Goal: Check status: Check status

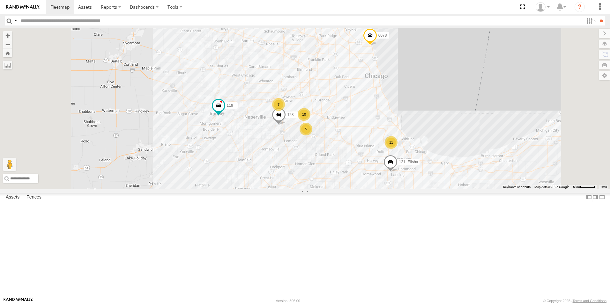
click at [0, 0] on div at bounding box center [0, 0] width 0 height 0
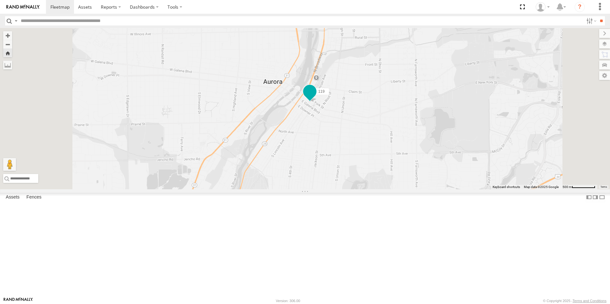
click at [315, 97] on span at bounding box center [309, 91] width 11 height 11
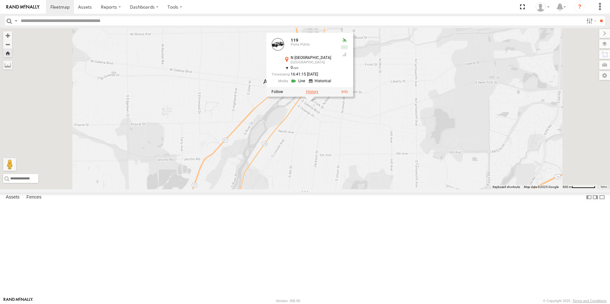
click at [318, 94] on label at bounding box center [312, 92] width 12 height 4
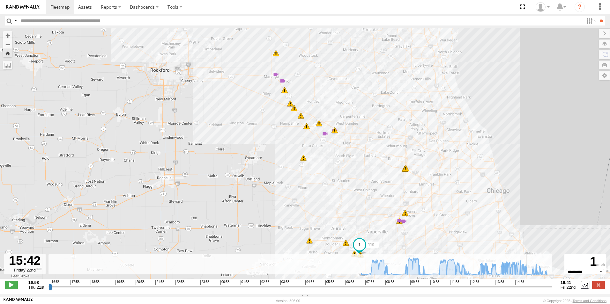
drag, startPoint x: 468, startPoint y: 291, endPoint x: 529, endPoint y: 277, distance: 62.9
click at [529, 284] on input "range" at bounding box center [300, 287] width 504 height 6
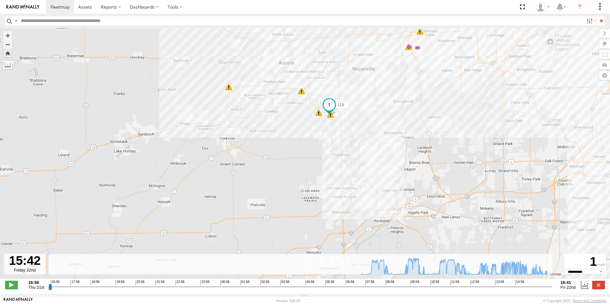
drag, startPoint x: 363, startPoint y: 214, endPoint x: 351, endPoint y: 71, distance: 144.0
click at [351, 71] on div "119 08:17 Fri 08:27 Fri 08:27 Fri 08:27 Fri 08:53 Fri 08:54 Fri 09:52 Fri 09:59…" at bounding box center [305, 157] width 610 height 258
drag, startPoint x: 530, startPoint y: 291, endPoint x: 563, endPoint y: 290, distance: 33.2
type input "**********"
click at [552, 290] on input "range" at bounding box center [300, 287] width 504 height 6
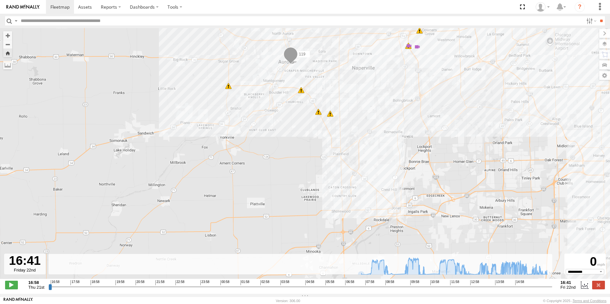
click at [35, 10] on link at bounding box center [23, 7] width 46 height 14
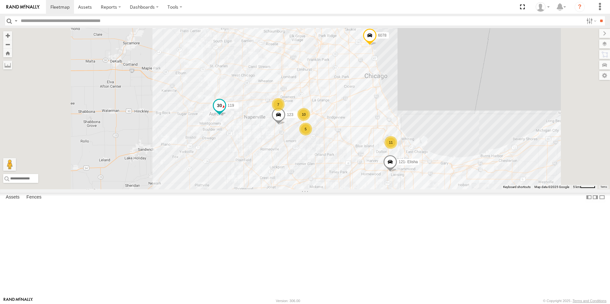
click at [225, 111] on span at bounding box center [219, 105] width 11 height 11
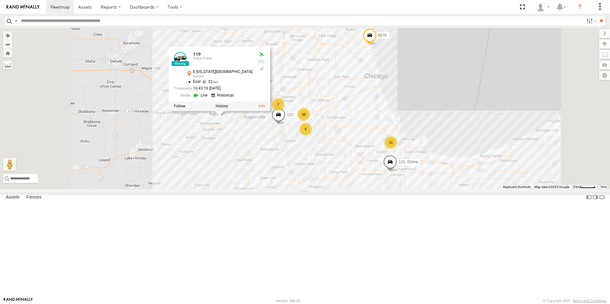
click at [270, 111] on div "119 Porta Pottie E New York St Aurora 41.75482 , -88.30515 East 32 16:43:16 08/…" at bounding box center [219, 79] width 101 height 64
click at [228, 108] on label at bounding box center [222, 106] width 12 height 4
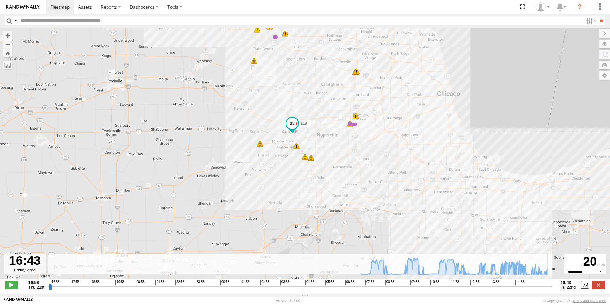
drag, startPoint x: 504, startPoint y: 291, endPoint x: 564, endPoint y: 295, distance: 60.4
type input "**********"
click at [552, 290] on input "range" at bounding box center [300, 287] width 504 height 6
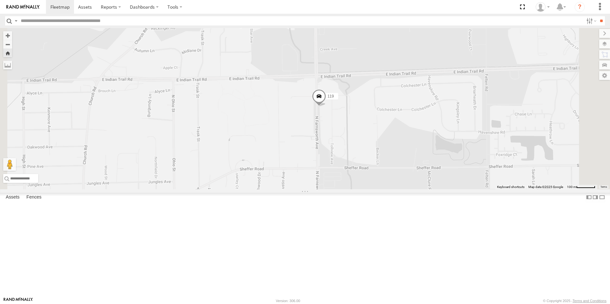
click at [326, 107] on span at bounding box center [319, 97] width 14 height 17
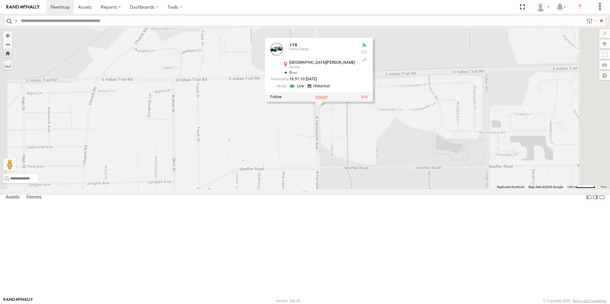
click at [328, 99] on label at bounding box center [321, 97] width 12 height 4
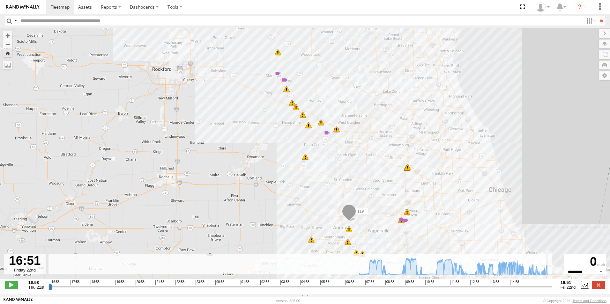
drag, startPoint x: 430, startPoint y: 290, endPoint x: 572, endPoint y: 286, distance: 142.0
type input "**********"
click at [552, 286] on input "range" at bounding box center [300, 287] width 504 height 6
click at [30, 7] on img at bounding box center [22, 7] width 33 height 4
